Goal: Task Accomplishment & Management: Complete application form

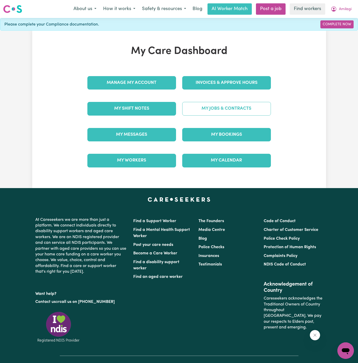
click at [226, 108] on link "My Jobs & Contracts" at bounding box center [226, 108] width 89 height 13
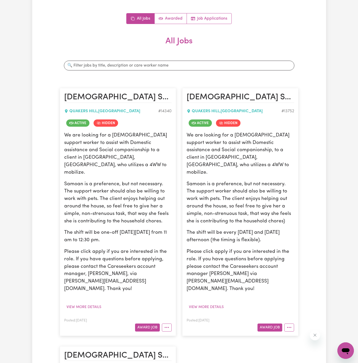
scroll to position [81, 0]
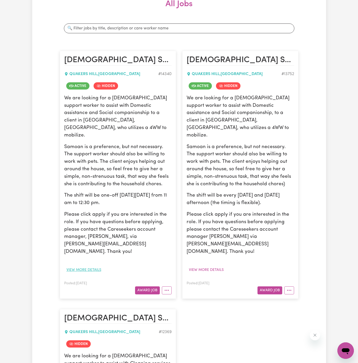
click at [92, 266] on button "View more details" at bounding box center [83, 270] width 39 height 8
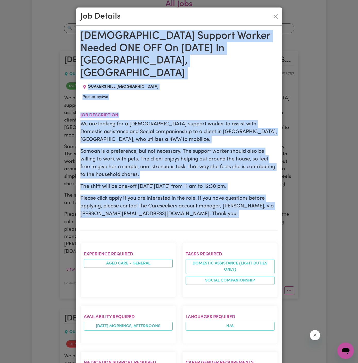
drag, startPoint x: 81, startPoint y: 36, endPoint x: 138, endPoint y: 233, distance: 205.0
click at [138, 233] on div "[DEMOGRAPHIC_DATA] Support Worker Needed ONE OFF On [DATE] In [GEOGRAPHIC_DATA]…" at bounding box center [179, 300] width 198 height 540
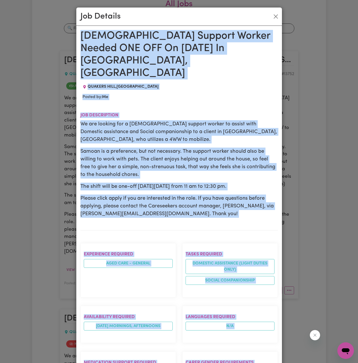
scroll to position [204, 0]
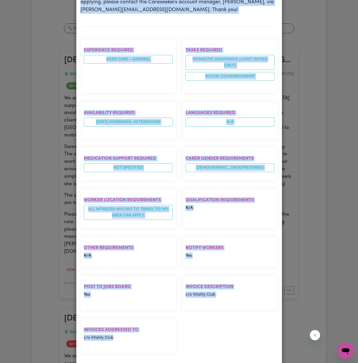
copy div "[DEMOGRAPHIC_DATA] Support Worker Needed ONE OFF On [DATE] In [GEOGRAPHIC_DATA]…"
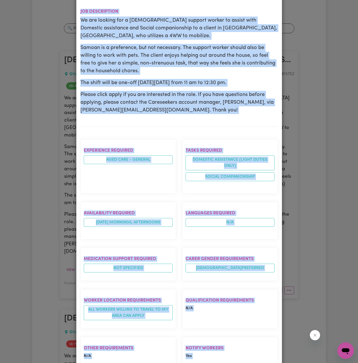
scroll to position [0, 0]
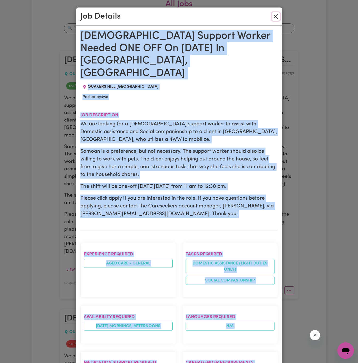
click at [277, 16] on button "Close" at bounding box center [276, 16] width 8 height 8
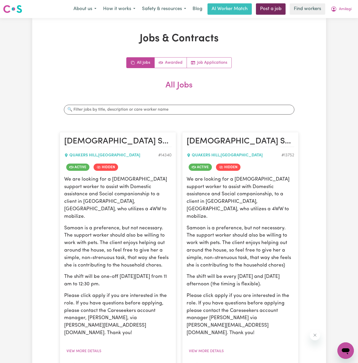
click at [268, 7] on link "Post a job" at bounding box center [271, 8] width 30 height 11
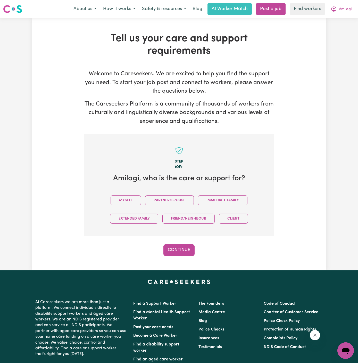
click at [128, 194] on div "Myself Partner/Spouse Immediate Family Extended Family Friend/Neighbour Client" at bounding box center [179, 209] width 173 height 37
click at [130, 198] on button "Myself" at bounding box center [126, 200] width 30 height 10
click at [182, 246] on button "Continue" at bounding box center [178, 249] width 31 height 11
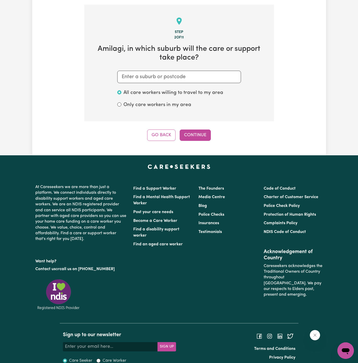
scroll to position [134, 0]
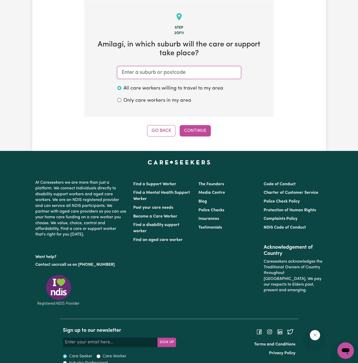
click at [177, 77] on input "text" at bounding box center [179, 72] width 124 height 12
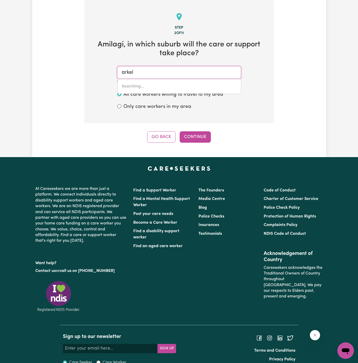
type input "arkell"
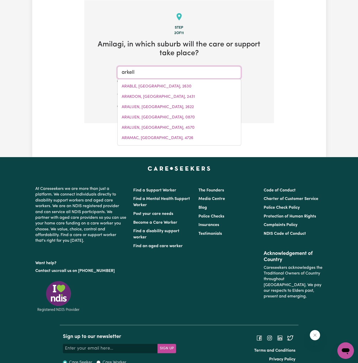
type input "arkell, [GEOGRAPHIC_DATA], 2795"
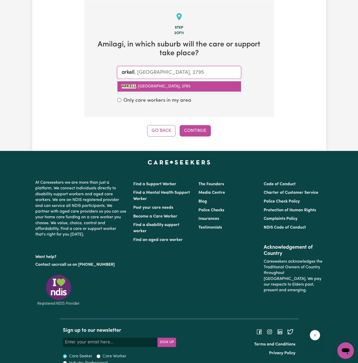
click at [171, 88] on span "ARKELL , [GEOGRAPHIC_DATA], 2795" at bounding box center [156, 86] width 69 height 4
type input "ARKELL, [GEOGRAPHIC_DATA], 2795"
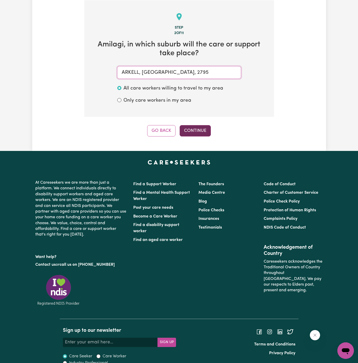
type input "ARKELL, [GEOGRAPHIC_DATA], 2795"
click at [194, 134] on button "Continue" at bounding box center [195, 130] width 31 height 11
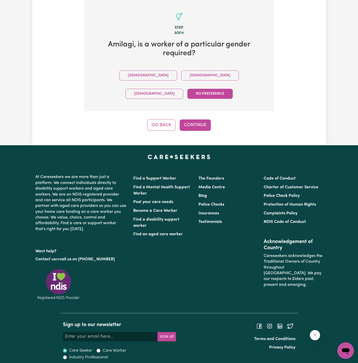
scroll to position [119, 0]
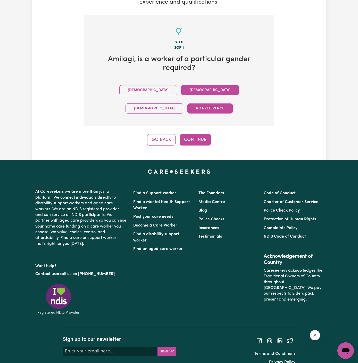
click at [181, 88] on button "[DEMOGRAPHIC_DATA]" at bounding box center [210, 90] width 58 height 10
click at [192, 134] on button "Continue" at bounding box center [195, 139] width 31 height 11
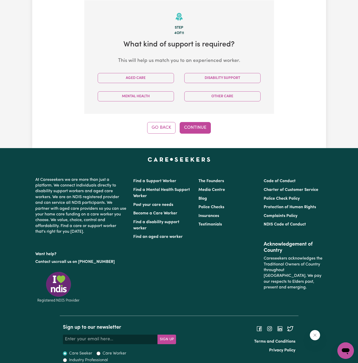
scroll to position [134, 0]
click at [131, 80] on button "Aged Care" at bounding box center [136, 78] width 76 height 10
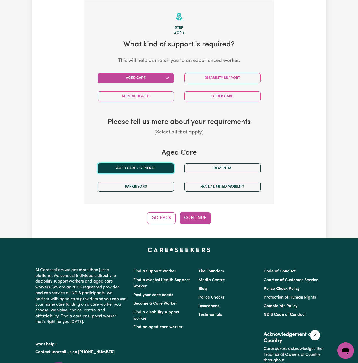
click at [135, 167] on button "Aged care - General" at bounding box center [136, 168] width 76 height 10
click at [200, 215] on button "Continue" at bounding box center [195, 217] width 31 height 11
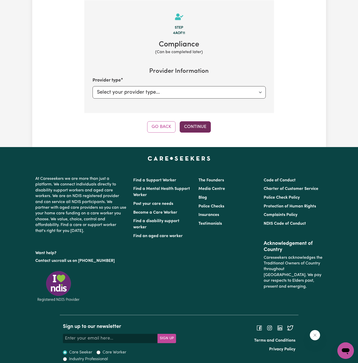
click at [201, 124] on button "Continue" at bounding box center [195, 126] width 31 height 11
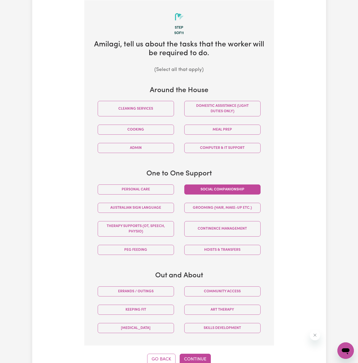
click at [229, 190] on button "Social companionship" at bounding box center [222, 189] width 76 height 10
click at [195, 358] on button "Continue" at bounding box center [195, 359] width 31 height 11
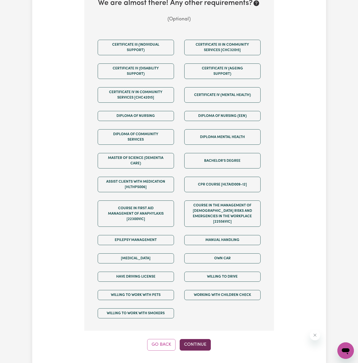
click at [199, 339] on button "Continue" at bounding box center [195, 344] width 31 height 11
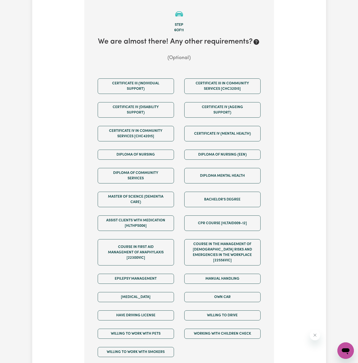
scroll to position [134, 0]
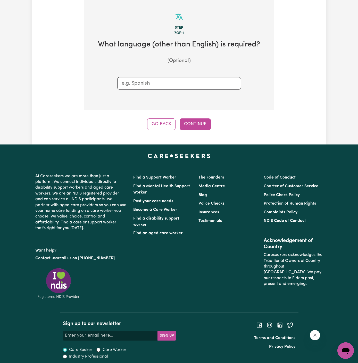
click at [196, 116] on div "Step 7 of 11 What language (other than English) is required? (Optional) Go Back…" at bounding box center [179, 65] width 190 height 130
click at [187, 121] on button "Continue" at bounding box center [195, 123] width 31 height 11
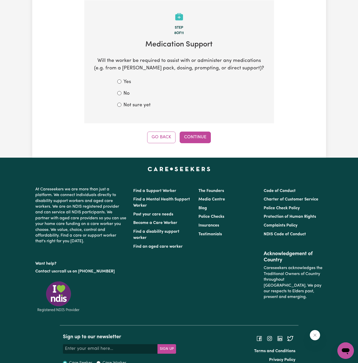
click at [128, 95] on label "No" at bounding box center [127, 93] width 6 height 7
click at [121, 95] on input "No" at bounding box center [119, 93] width 4 height 4
radio input "true"
click at [176, 125] on div "Step 8 of 11 Medication Support Will the worker be required to assist with or a…" at bounding box center [179, 71] width 190 height 143
click at [181, 127] on div "Step 8 of 11 Medication Support Will the worker be required to assist with or a…" at bounding box center [179, 71] width 190 height 143
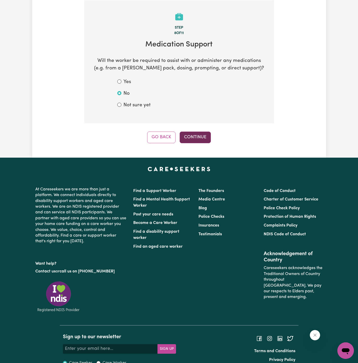
click at [198, 142] on button "Continue" at bounding box center [195, 137] width 31 height 11
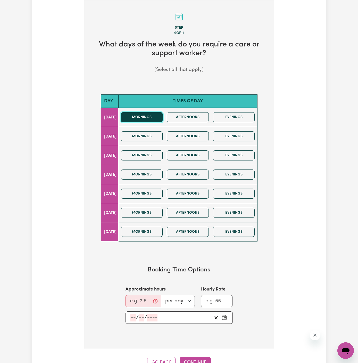
click at [160, 120] on button "Mornings" at bounding box center [142, 117] width 42 height 10
click at [160, 133] on button "Mornings" at bounding box center [142, 136] width 42 height 10
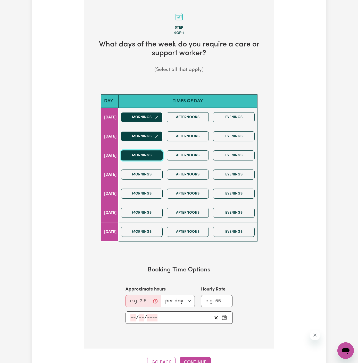
click at [160, 159] on button "Mornings" at bounding box center [142, 155] width 42 height 10
click at [160, 177] on button "Mornings" at bounding box center [142, 174] width 42 height 10
click at [161, 186] on div "Mornings Afternoons Evenings" at bounding box center [188, 193] width 138 height 18
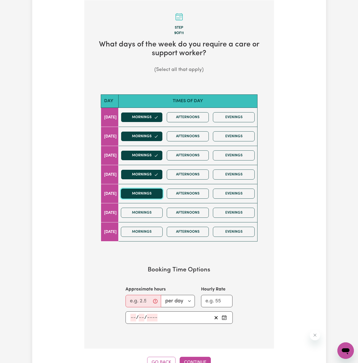
click at [161, 191] on button "Mornings" at bounding box center [142, 193] width 42 height 10
click at [142, 301] on input "Approximate hours" at bounding box center [144, 301] width 36 height 12
type input "1.5"
click at [133, 316] on input "number" at bounding box center [133, 318] width 6 height 8
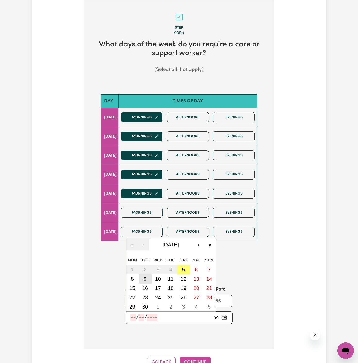
click at [145, 279] on abbr "9" at bounding box center [145, 279] width 3 height 6
type input "[DATE]"
type input "9"
type input "2025"
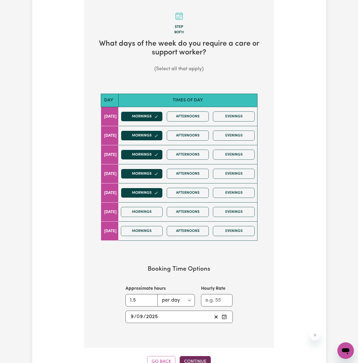
click at [191, 359] on button "Continue" at bounding box center [195, 361] width 31 height 11
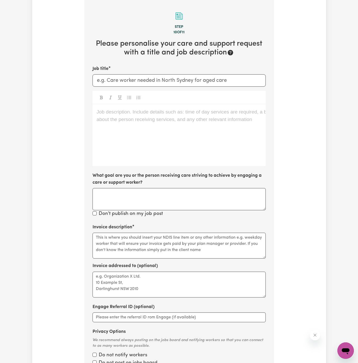
scroll to position [134, 0]
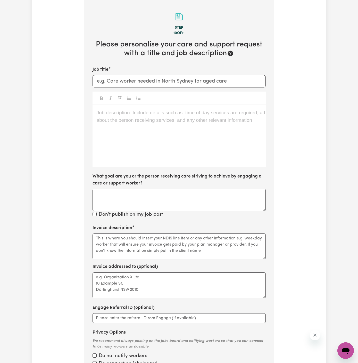
click at [185, 137] on div "Job description. Include details such as: time of day services are required, a …" at bounding box center [179, 136] width 173 height 62
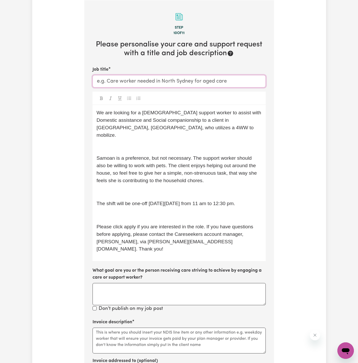
click at [198, 84] on input "Job title" at bounding box center [179, 81] width 173 height 12
paste input "[DEMOGRAPHIC_DATA] Support Worker Needed ONE OFF On [DATE] In [GEOGRAPHIC_DATA]…"
drag, startPoint x: 141, startPoint y: 80, endPoint x: 212, endPoint y: 82, distance: 70.7
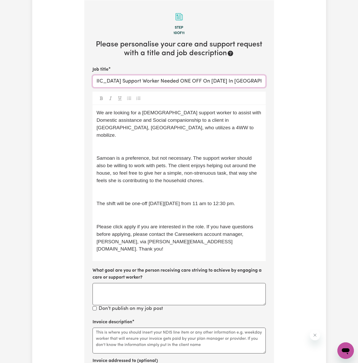
click at [212, 82] on input "[DEMOGRAPHIC_DATA] Support Worker Needed ONE OFF On [DATE] In [GEOGRAPHIC_DATA]…" at bounding box center [179, 81] width 173 height 12
drag, startPoint x: 178, startPoint y: 80, endPoint x: 207, endPoint y: 81, distance: 29.2
click at [207, 81] on input "[DEMOGRAPHIC_DATA] Support Worker Needed In [GEOGRAPHIC_DATA], [GEOGRAPHIC_DATA]" at bounding box center [179, 81] width 173 height 12
type input "[DEMOGRAPHIC_DATA] Support Worker Needed In [GEOGRAPHIC_DATA], [GEOGRAPHIC_DATA]"
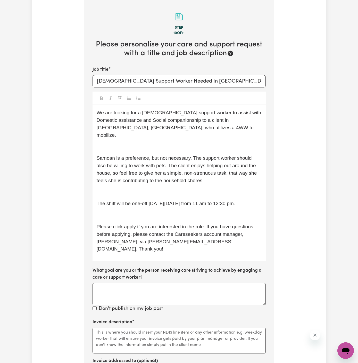
click at [225, 146] on div "We are looking for a [DEMOGRAPHIC_DATA] support worker to assist with Domestic …" at bounding box center [179, 183] width 173 height 156
drag, startPoint x: 179, startPoint y: 82, endPoint x: 217, endPoint y: 81, distance: 38.2
click at [217, 81] on input "[DEMOGRAPHIC_DATA] Support Worker Needed In [GEOGRAPHIC_DATA], [GEOGRAPHIC_DATA]" at bounding box center [179, 81] width 173 height 12
click at [224, 105] on div "We are looking for a [DEMOGRAPHIC_DATA] support worker to assist with Domestic …" at bounding box center [179, 183] width 173 height 156
drag, startPoint x: 207, startPoint y: 121, endPoint x: 247, endPoint y: 121, distance: 40.2
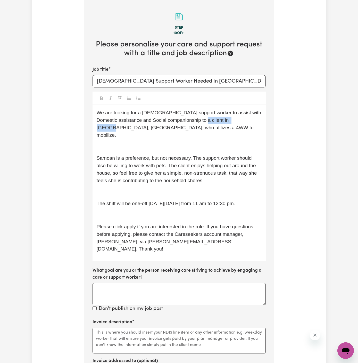
click at [247, 121] on span "We are looking for a [DEMOGRAPHIC_DATA] support worker to assist with Domestic …" at bounding box center [180, 124] width 166 height 28
click at [219, 143] on div "We are looking for a [DEMOGRAPHIC_DATA] support worker to assist with Domestic …" at bounding box center [179, 183] width 173 height 156
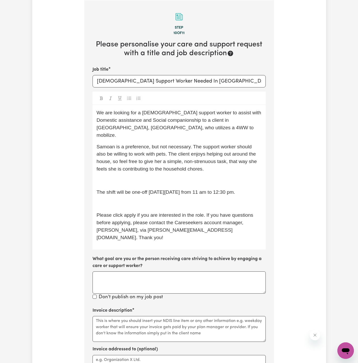
click at [216, 145] on span "Samoan is a preference, but not necessary. The support worker should also be wi…" at bounding box center [178, 158] width 162 height 28
click at [211, 151] on span "Samoan is a preference, but not necessary. The support worker should also be wi…" at bounding box center [178, 158] width 162 height 28
click at [225, 157] on p "Samoan is a preference, but not necessary. The support worker should also be wi…" at bounding box center [179, 158] width 165 height 30
click at [158, 180] on div "We are looking for a [DEMOGRAPHIC_DATA] support worker to assist with Domestic …" at bounding box center [179, 177] width 173 height 144
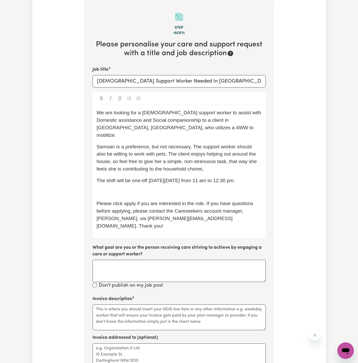
click at [150, 188] on p "﻿" at bounding box center [179, 191] width 165 height 7
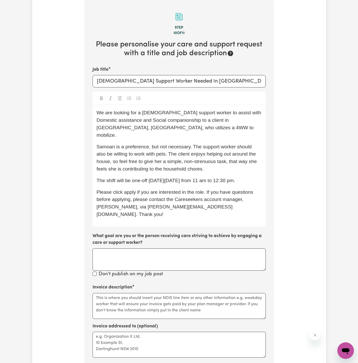
click at [162, 179] on div "We are looking for a [DEMOGRAPHIC_DATA] support worker to assist with Domestic …" at bounding box center [179, 165] width 173 height 121
drag, startPoint x: 149, startPoint y: 175, endPoint x: 257, endPoint y: 176, distance: 107.8
click at [257, 177] on p "The shift will be one-off [DATE][DATE] from 11 am to 12:30 pm." at bounding box center [179, 180] width 165 height 7
click at [198, 178] on span "The shift will be one-off [DATE][DATE] from 11 am to 12:30 pm." at bounding box center [166, 180] width 138 height 5
click at [173, 178] on span "The shift will be one-off [DATE][DATE] from 11 am to 12:30 pm." at bounding box center [166, 180] width 138 height 5
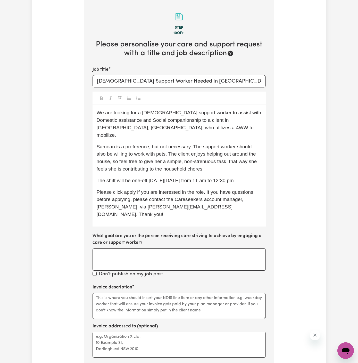
click at [162, 178] on span "The shift will be one-off [DATE][DATE] from 11 am to 12:30 pm." at bounding box center [166, 180] width 138 height 5
drag, startPoint x: 157, startPoint y: 174, endPoint x: 258, endPoint y: 170, distance: 100.9
click at [258, 177] on p "The shift will be one-off [DATE][DATE] from 11 am to 12:30 pm." at bounding box center [179, 180] width 165 height 7
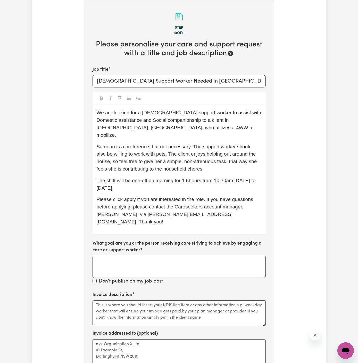
click at [154, 178] on span "The shift will be one-off on morning for 1.5hours from 10:30am [DATE] to [DATE]." at bounding box center [177, 184] width 160 height 13
drag, startPoint x: 150, startPoint y: 181, endPoint x: 210, endPoint y: 179, distance: 59.9
click at [210, 179] on p "The shift will be one-off from 09/09 to [DATE] to [DATE] morning for 1.5hours f…" at bounding box center [179, 184] width 165 height 15
click at [130, 196] on span "Please click apply if you are interested in the role. If you have questions bef…" at bounding box center [176, 210] width 158 height 28
click at [140, 182] on span "The shift will be one-off from 09/09 to [DATE] to [DATE] morning for 1.5hours f…" at bounding box center [171, 184] width 149 height 13
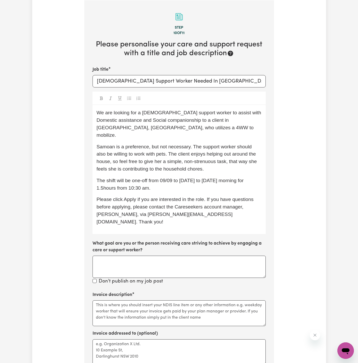
click at [191, 177] on p "The shift will be one-off from 09/09 to [DATE] to [DATE] morning for 1.5hours f…" at bounding box center [179, 184] width 165 height 15
click at [149, 180] on span "The shift will be one-off from 09/09 to [DATE] to [DATE] morning for 1.5hours f…" at bounding box center [171, 184] width 149 height 13
drag, startPoint x: 130, startPoint y: 121, endPoint x: 221, endPoint y: 111, distance: 91.3
click at [221, 111] on span "We are looking for a [DEMOGRAPHIC_DATA] support worker to assist with Domestic …" at bounding box center [180, 124] width 166 height 28
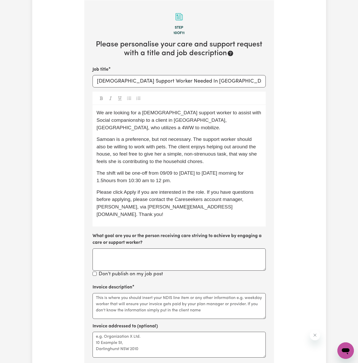
click at [191, 147] on span "Samoan is a preference, but not necessary. The support worker should also be wi…" at bounding box center [178, 150] width 162 height 28
click at [225, 113] on span "We are looking for a [DEMOGRAPHIC_DATA] support worker to assist with Social co…" at bounding box center [180, 120] width 166 height 20
click at [232, 119] on span "We are looking for a [DEMOGRAPHIC_DATA] support worker to assist with social co…" at bounding box center [180, 120] width 166 height 20
click at [242, 127] on div "We are looking for a [DEMOGRAPHIC_DATA] support worker to assist with social co…" at bounding box center [179, 165] width 173 height 121
click at [112, 111] on span "We are looking for a [DEMOGRAPHIC_DATA] support worker to assist with social co…" at bounding box center [180, 120] width 166 height 20
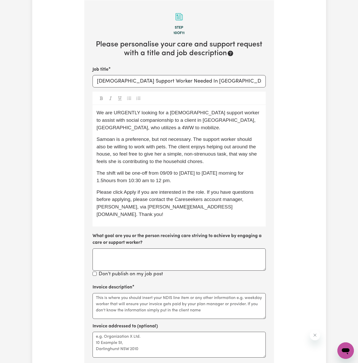
click at [166, 197] on span "Please click Apply if you are interested in the role. If you have questions bef…" at bounding box center [176, 203] width 158 height 28
click at [176, 293] on textarea "Invoice description" at bounding box center [179, 306] width 173 height 26
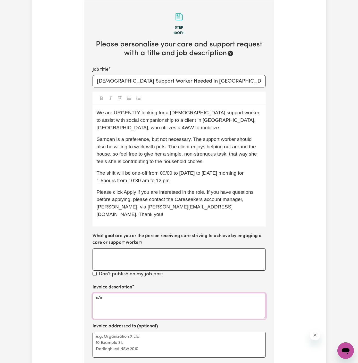
paste textarea "Vitality Club"
click at [101, 293] on textarea "c/o Vitality Club" at bounding box center [179, 306] width 173 height 26
type textarea "c/o Vitality Club"
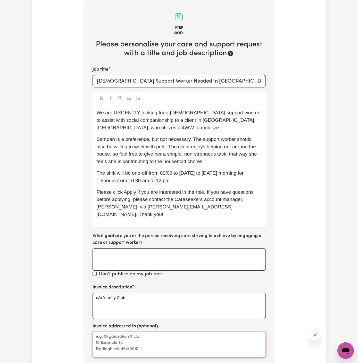
click at [107, 338] on textarea "Invoice addressed to (optional)" at bounding box center [179, 345] width 173 height 26
paste textarea "c/o Vitality Club"
type textarea "c/o Vitality Club"
click at [102, 173] on span "The shift will be one-off from 09/09 to [DATE] to [DATE] morning for 1.5hours f…" at bounding box center [171, 176] width 149 height 13
click at [142, 174] on span "The shift will be one-off from 09/09 to [DATE] to [DATE] morning for 1.5 hours …" at bounding box center [175, 176] width 157 height 13
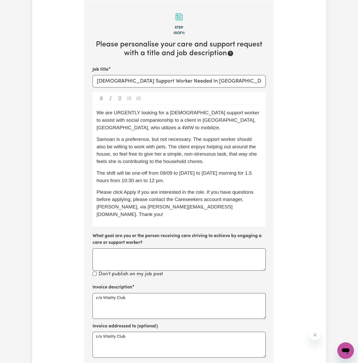
click at [176, 177] on div "We are URGENTLY looking for a [DEMOGRAPHIC_DATA] support worker to assist with …" at bounding box center [179, 165] width 173 height 121
click at [191, 177] on div "We are URGENTLY looking for a [DEMOGRAPHIC_DATA] support worker to assist with …" at bounding box center [179, 165] width 173 height 121
click at [173, 173] on span "The shift will be one-off from 09/09 to [DATE] to [DATE] morning, for 1.5 hours…" at bounding box center [176, 176] width 158 height 13
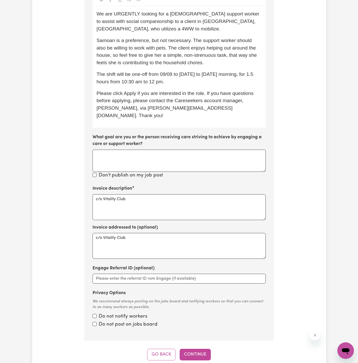
scroll to position [233, 0]
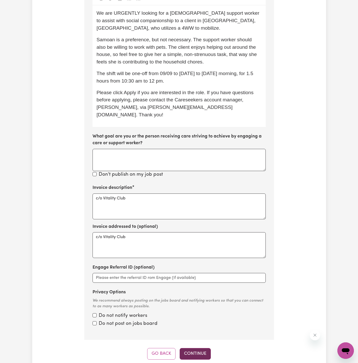
click at [201, 348] on button "Continue" at bounding box center [195, 353] width 31 height 11
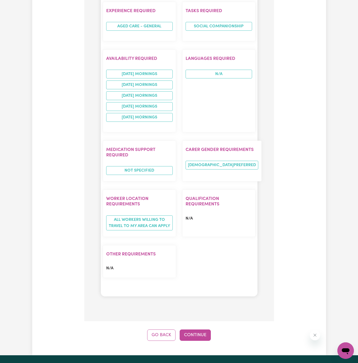
scroll to position [647, 0]
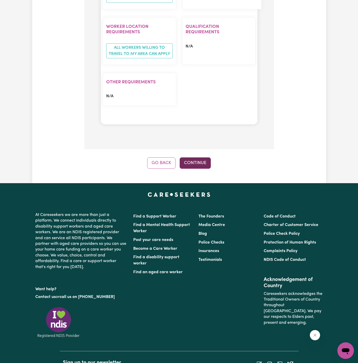
click at [195, 157] on button "Continue" at bounding box center [195, 162] width 31 height 11
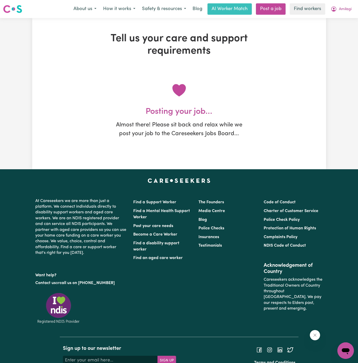
scroll to position [0, 0]
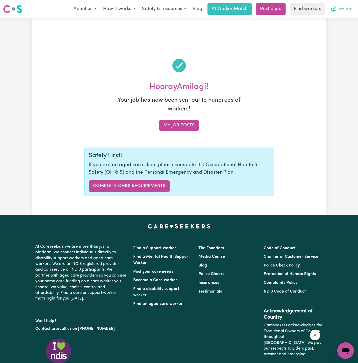
click at [347, 6] on span "Amilagi" at bounding box center [345, 9] width 13 height 6
click at [344, 19] on link "My Dashboard" at bounding box center [334, 20] width 41 height 10
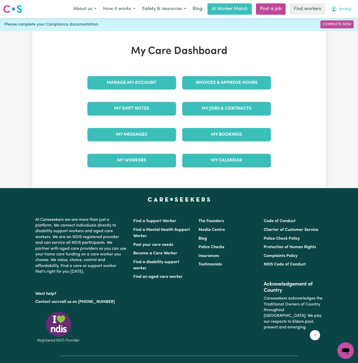
click at [348, 12] on button "Amilagi" at bounding box center [341, 9] width 28 height 11
click at [343, 32] on link "Logout" at bounding box center [334, 30] width 41 height 10
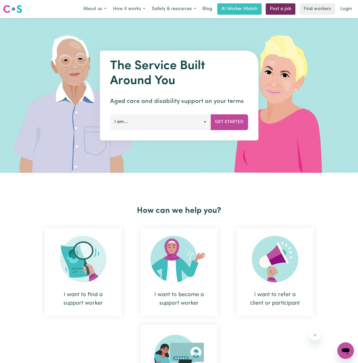
click at [276, 9] on link "Post a job" at bounding box center [281, 8] width 30 height 11
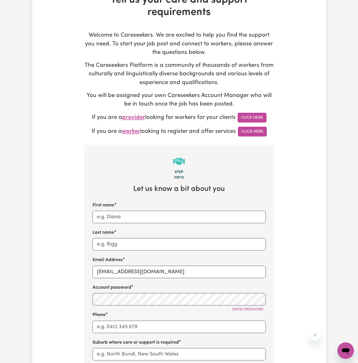
scroll to position [58, 0]
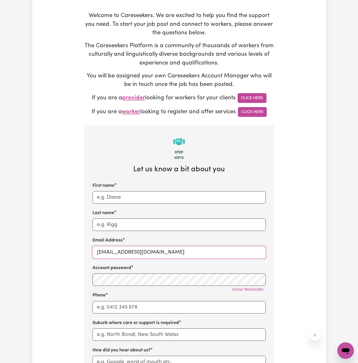
click at [173, 255] on input "[EMAIL_ADDRESS][DOMAIN_NAME]" at bounding box center [179, 252] width 173 height 12
drag, startPoint x: 167, startPoint y: 253, endPoint x: 288, endPoint y: 251, distance: 121.2
click at [288, 251] on div "Tell us your care and support requirements Welcome to Careseekers. We are excit…" at bounding box center [179, 253] width 294 height 558
click at [121, 251] on input "[EMAIL_ADDRESS][DOMAIN_NAME]" at bounding box center [179, 252] width 173 height 12
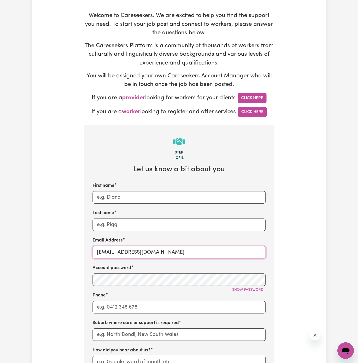
click at [121, 251] on input "[EMAIL_ADDRESS][DOMAIN_NAME]" at bounding box center [179, 252] width 173 height 12
paste input "MorleyLewisV"
drag, startPoint x: 126, startPoint y: 252, endPoint x: 77, endPoint y: 252, distance: 49.3
click at [77, 252] on div "Tell us your care and support requirements Welcome to Careseekers. We are excit…" at bounding box center [179, 253] width 294 height 558
type input "[EMAIL_ADDRESS][DOMAIN_NAME]"
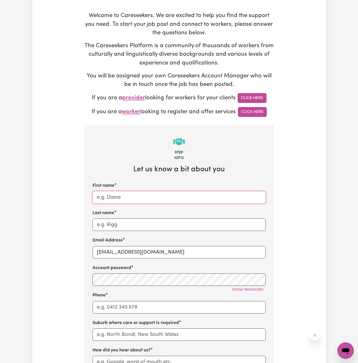
click at [97, 195] on input "First name" at bounding box center [179, 197] width 173 height 12
paste input "MorleyLewis"
drag, startPoint x: 113, startPoint y: 197, endPoint x: 185, endPoint y: 197, distance: 71.7
click at [185, 197] on input "MorleyLewis" at bounding box center [179, 197] width 173 height 12
type input "[PERSON_NAME]"
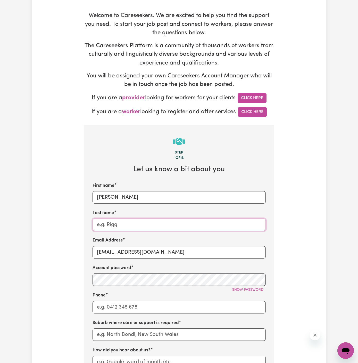
click at [171, 227] on input "Last name" at bounding box center [179, 224] width 173 height 12
paste input "[PERSON_NAME]"
type input "[PERSON_NAME]"
click at [138, 305] on input "Phone" at bounding box center [179, 307] width 173 height 12
type input "1300765465"
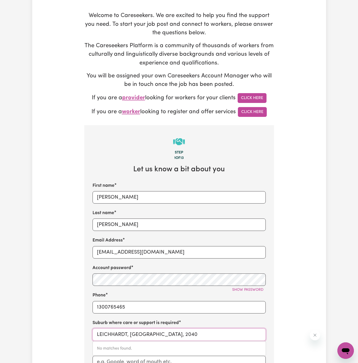
click at [176, 330] on input "LEICHHARDT, [GEOGRAPHIC_DATA], 2040" at bounding box center [179, 334] width 173 height 12
paste input "Edgecliff"
type input "Edgecliff"
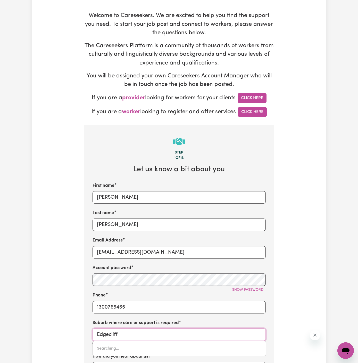
type input "Edgecliff, [GEOGRAPHIC_DATA], 2027"
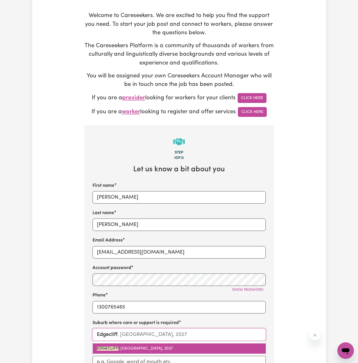
click at [135, 352] on link "EDGECLIFF , [GEOGRAPHIC_DATA], 2027" at bounding box center [179, 348] width 173 height 10
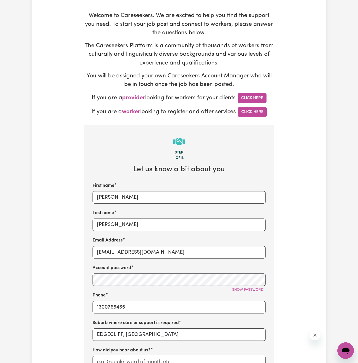
scroll to position [206, 0]
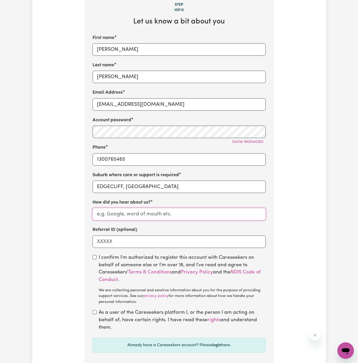
click at [185, 214] on input "How did you hear about us?" at bounding box center [179, 214] width 173 height 12
paste input "Vitality Club"
type input "Vitality Club"
click at [95, 261] on div "I confirm I'm authorized to register this account with Careseekers on behalf of…" at bounding box center [179, 279] width 173 height 51
click at [95, 255] on input "checkbox" at bounding box center [95, 257] width 4 height 4
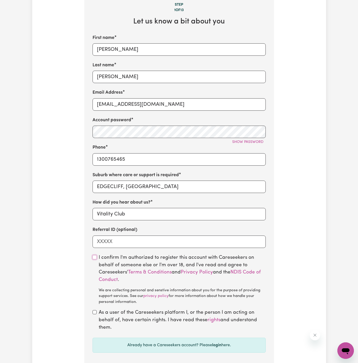
checkbox input "true"
click at [97, 313] on div "As a user of the Careseekers platform I, or the person I am acting on behalf of…" at bounding box center [179, 320] width 173 height 22
click at [95, 312] on input "checkbox" at bounding box center [95, 312] width 4 height 4
checkbox input "true"
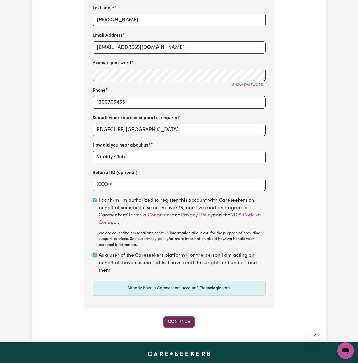
scroll to position [278, 0]
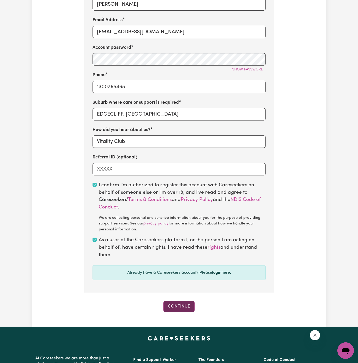
click at [176, 308] on button "Continue" at bounding box center [178, 306] width 31 height 11
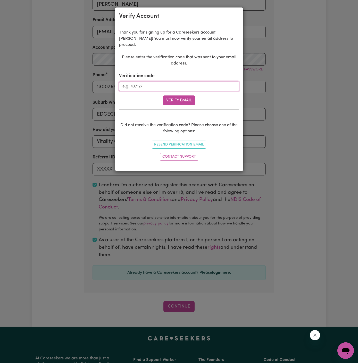
click at [180, 81] on input "Verification code" at bounding box center [179, 86] width 120 height 10
paste input "919785"
type input "919785"
click at [187, 95] on button "Verify Email" at bounding box center [179, 100] width 32 height 10
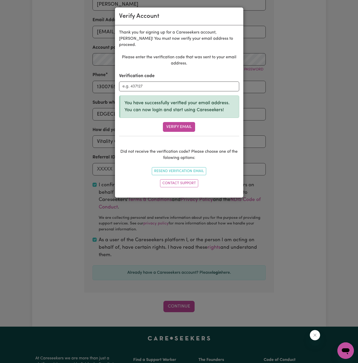
scroll to position [177, 0]
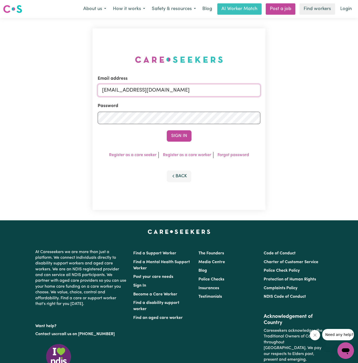
drag, startPoint x: 128, startPoint y: 90, endPoint x: 310, endPoint y: 88, distance: 182.1
click at [310, 88] on div "Email address superuser~GrahamWhiteKNC@careseekers.com.au Password Sign In Regi…" at bounding box center [179, 119] width 358 height 202
paste input "claudia.alejandra68@gmail.com"
type input "superuser~claudia.alejandra68@gmail.com"
click at [167, 130] on button "Sign In" at bounding box center [179, 135] width 25 height 11
